Goal: Task Accomplishment & Management: Manage account settings

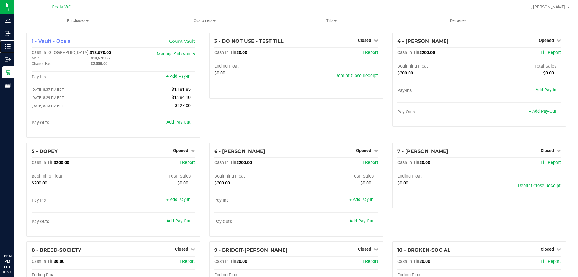
click at [0, 0] on p "Inventory" at bounding box center [0, 0] width 0 height 0
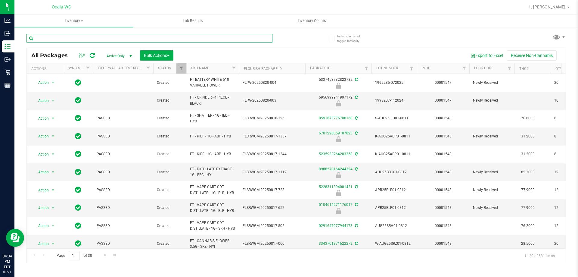
click at [85, 39] on input "text" at bounding box center [150, 38] width 246 height 9
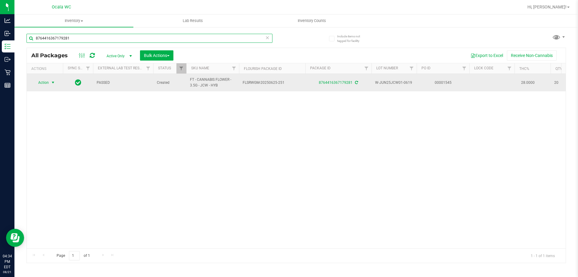
type input "8764416367179281"
click at [49, 81] on span "select" at bounding box center [53, 82] width 8 height 8
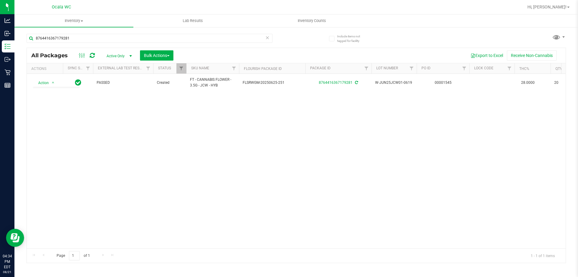
click at [205, 152] on div "Action Action Adjust qty Create package Edit attributes Global inventory Locate…" at bounding box center [296, 161] width 539 height 174
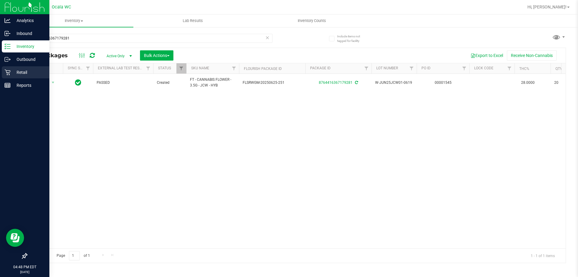
click at [11, 76] on p "Retail" at bounding box center [29, 72] width 36 height 7
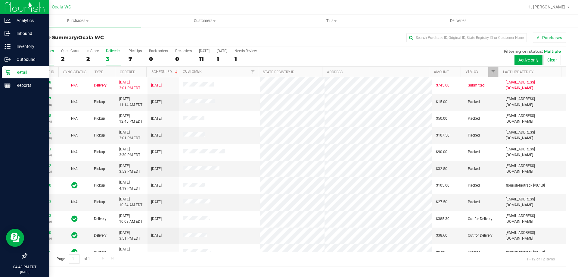
click at [114, 59] on div "3" at bounding box center [113, 58] width 15 height 7
click at [0, 0] on input "Deliveries 3" at bounding box center [0, 0] width 0 height 0
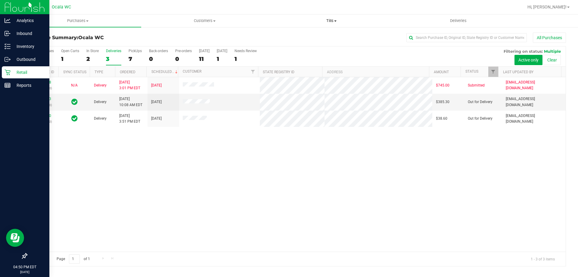
click at [335, 23] on span "Tills" at bounding box center [331, 20] width 126 height 5
click at [301, 35] on span "Manage tills" at bounding box center [288, 36] width 41 height 5
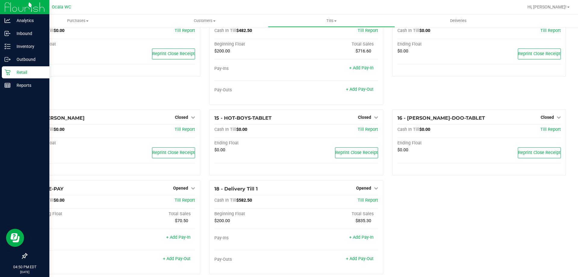
scroll to position [311, 0]
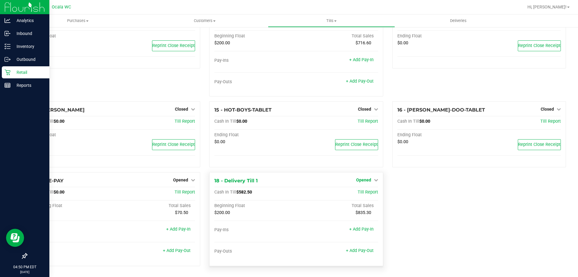
click at [365, 178] on span "Opened" at bounding box center [363, 179] width 15 height 5
click at [366, 190] on link "Close Till" at bounding box center [364, 192] width 16 height 5
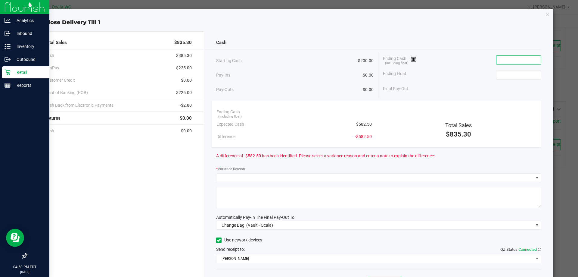
click at [512, 61] on input at bounding box center [519, 60] width 44 height 8
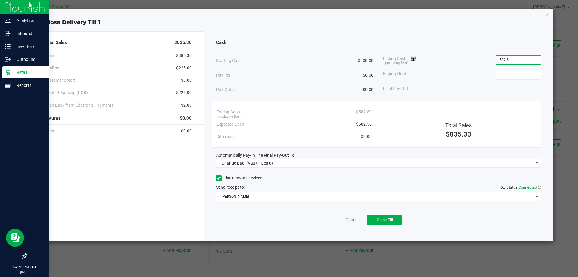
type input "$582.50"
type input "$200.00"
click at [486, 32] on div "Cash Starting Cash $200.00 Pay-Ins $0.00 Pay-Outs $0.00 Ending Cash (including …" at bounding box center [378, 135] width 349 height 209
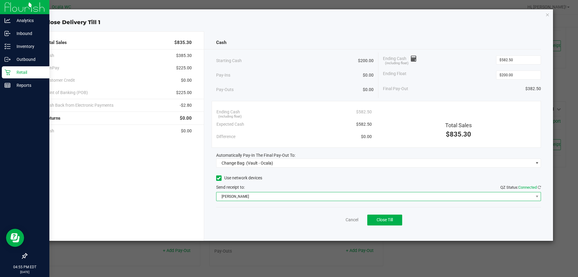
click at [242, 195] on span "[PERSON_NAME]" at bounding box center [375, 196] width 317 height 8
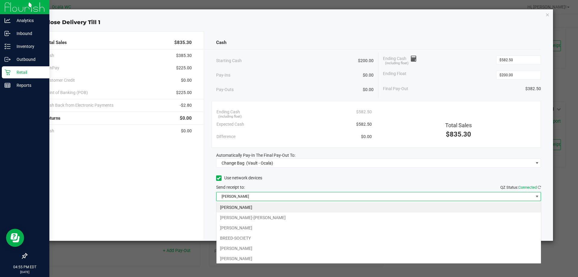
scroll to position [9, 325]
click at [249, 246] on li "[PERSON_NAME]" at bounding box center [379, 248] width 325 height 10
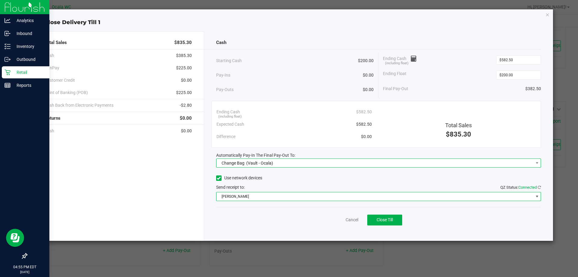
click at [253, 161] on span "(Vault - Ocala)" at bounding box center [259, 163] width 27 height 5
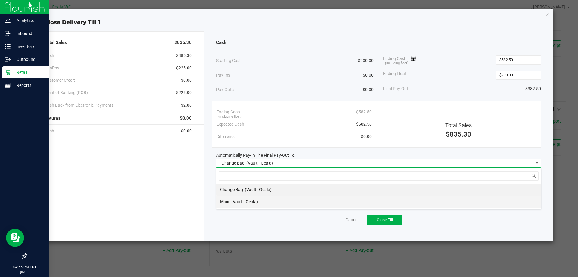
click at [274, 201] on li "Main (Vault - Ocala)" at bounding box center [379, 201] width 325 height 12
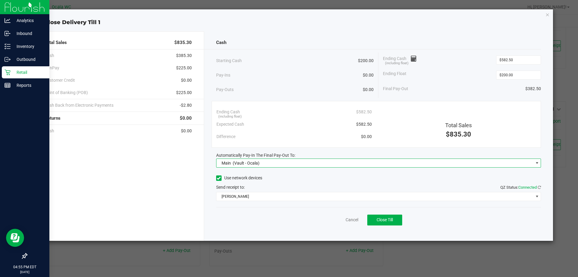
click at [285, 221] on div "Cancel Close Till" at bounding box center [378, 218] width 325 height 23
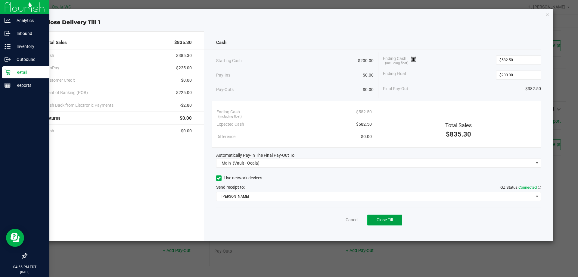
click at [401, 217] on button "Close Till" at bounding box center [384, 219] width 35 height 11
click at [341, 222] on link "Dismiss" at bounding box center [339, 220] width 14 height 6
